Goal: Find specific page/section: Find specific page/section

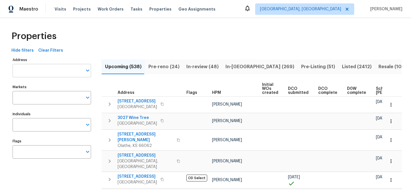
click at [63, 68] on input "Address" at bounding box center [48, 70] width 70 height 13
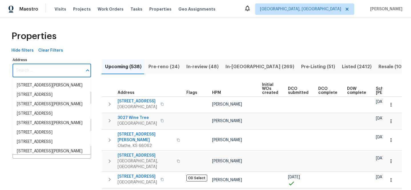
paste input "[STREET_ADDRESS][PERSON_NAME]"
type input "[STREET_ADDRESS][PERSON_NAME]"
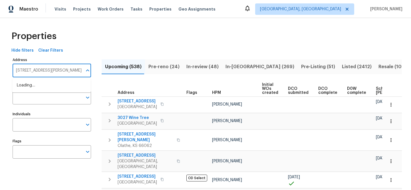
scroll to position [0, 7]
click at [62, 88] on li "[STREET_ADDRESS][PERSON_NAME]" at bounding box center [51, 85] width 78 height 9
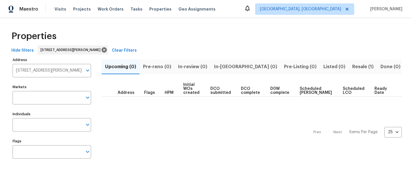
click at [352, 64] on span "Resale (1)" at bounding box center [362, 67] width 21 height 8
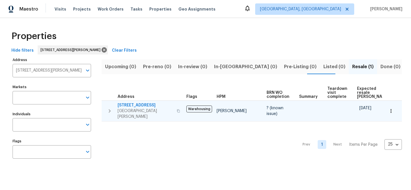
click at [133, 103] on span "[STREET_ADDRESS]" at bounding box center [146, 105] width 56 height 6
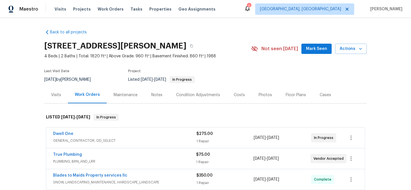
click at [124, 159] on span "PLUMBING, BRN_AND_LRR" at bounding box center [124, 162] width 143 height 6
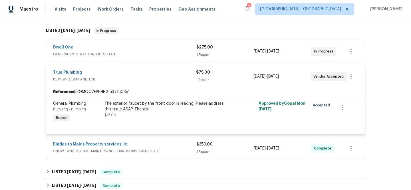
scroll to position [87, 0]
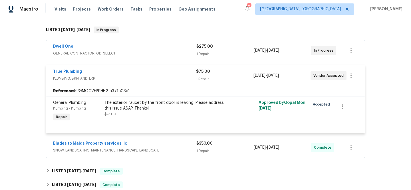
click at [153, 54] on span "GENERAL_CONTRACTOR, OD_SELECT" at bounding box center [124, 53] width 143 height 6
